Goal: Register for event/course

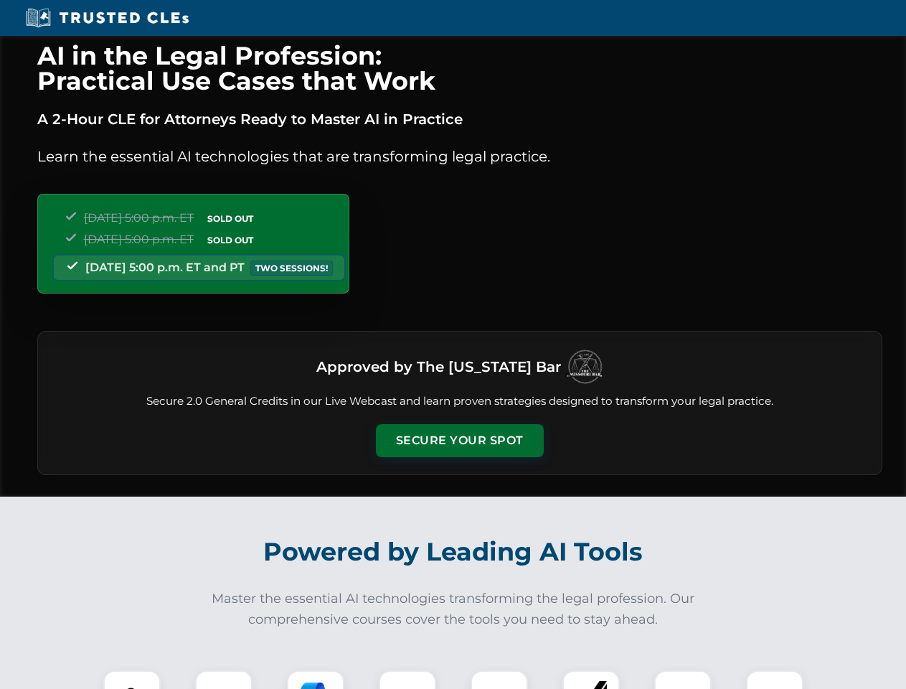
click at [459, 441] on button "Secure Your Spot" at bounding box center [460, 440] width 168 height 33
click at [132, 680] on img at bounding box center [132, 699] width 42 height 42
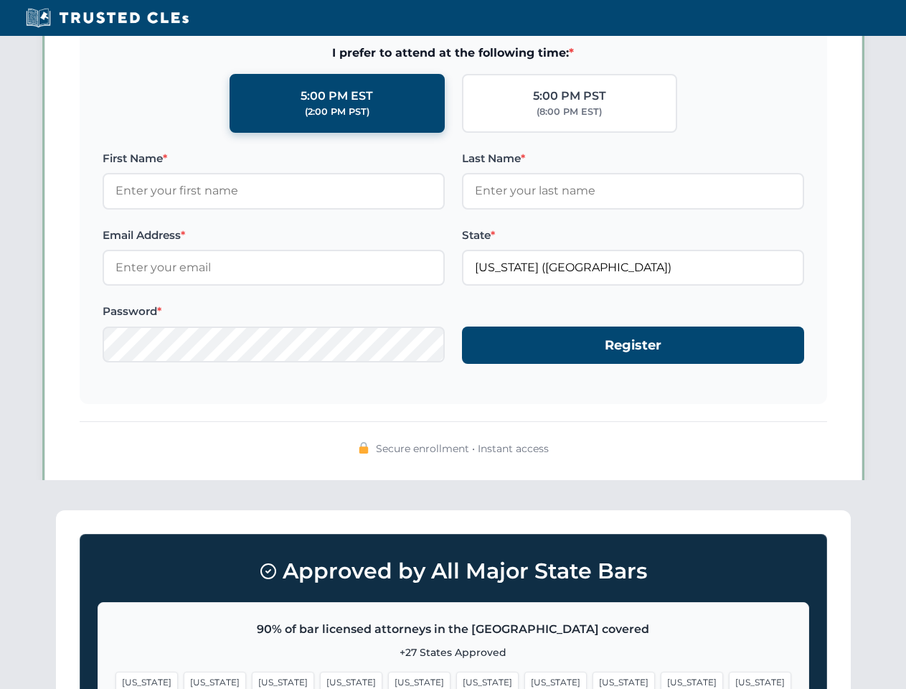
click at [525, 680] on span "[US_STATE]" at bounding box center [556, 682] width 62 height 21
click at [661, 680] on span "[US_STATE]" at bounding box center [692, 682] width 62 height 21
